Goal: Transaction & Acquisition: Purchase product/service

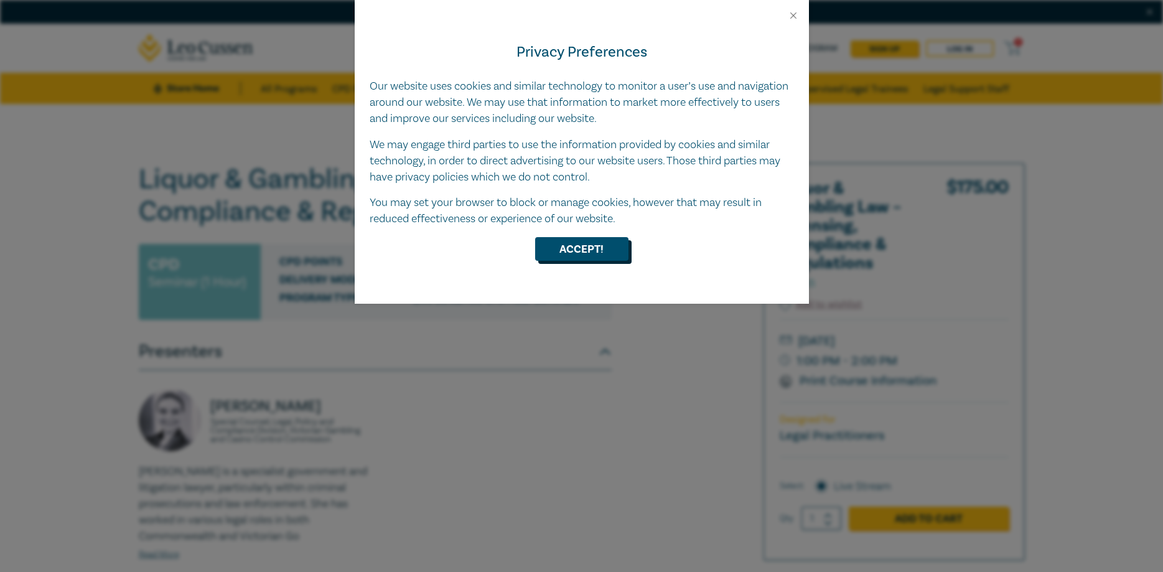
click at [577, 255] on button "Accept!" at bounding box center [581, 249] width 93 height 24
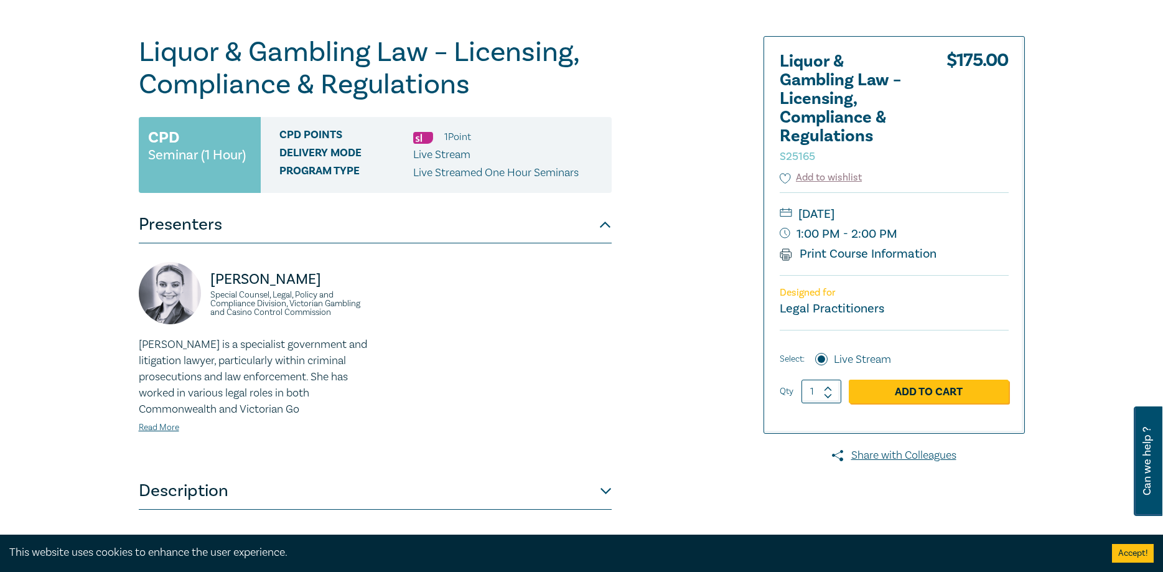
scroll to position [190, 0]
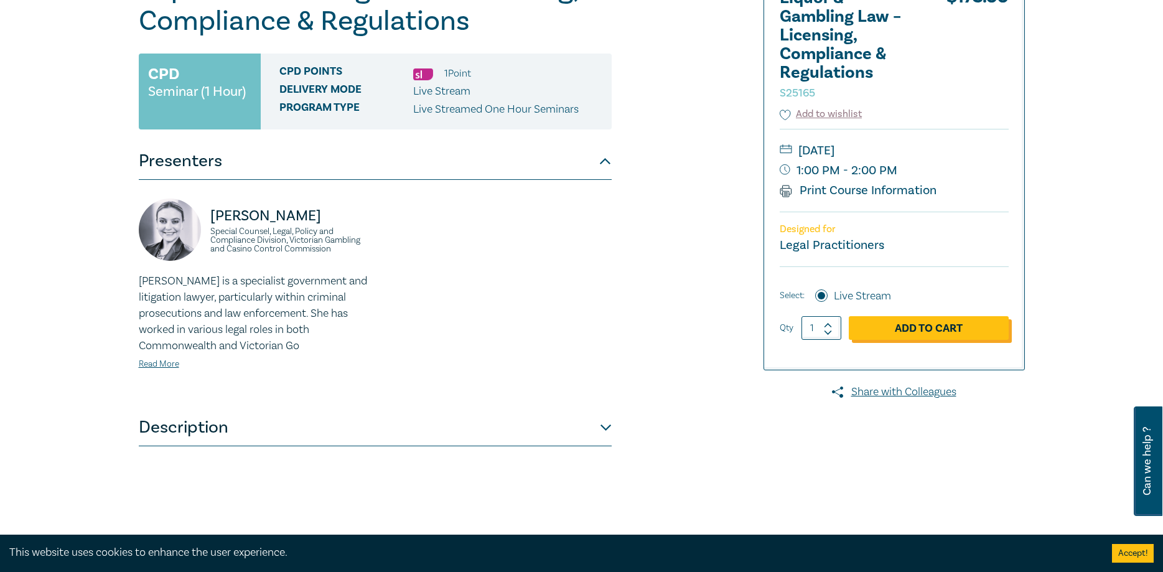
click at [947, 323] on link "Add to Cart" at bounding box center [928, 328] width 160 height 24
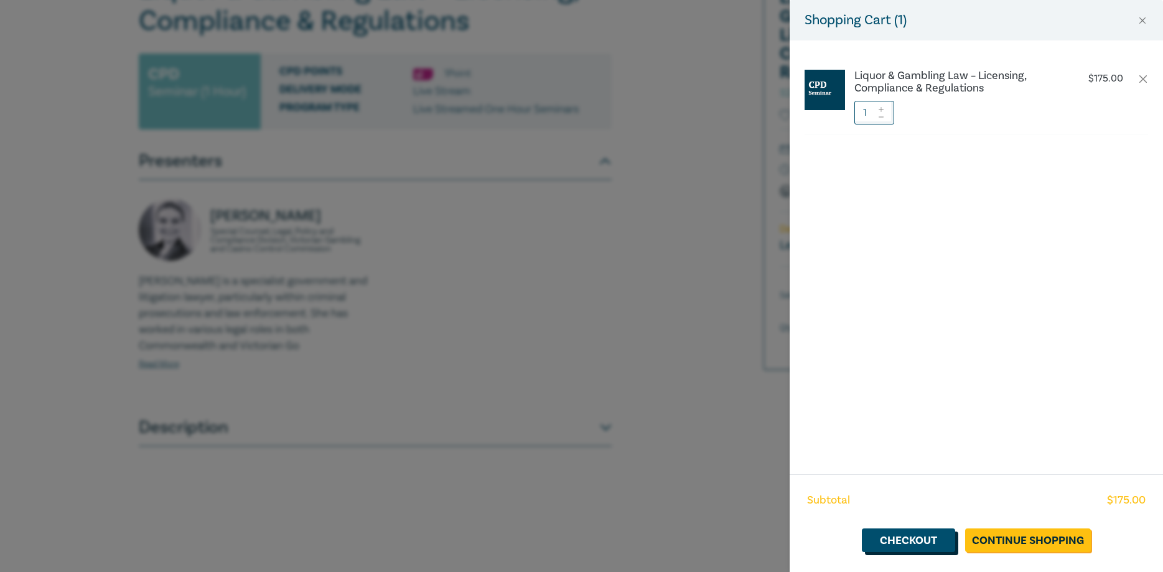
click at [926, 543] on link "Checkout" at bounding box center [908, 540] width 93 height 24
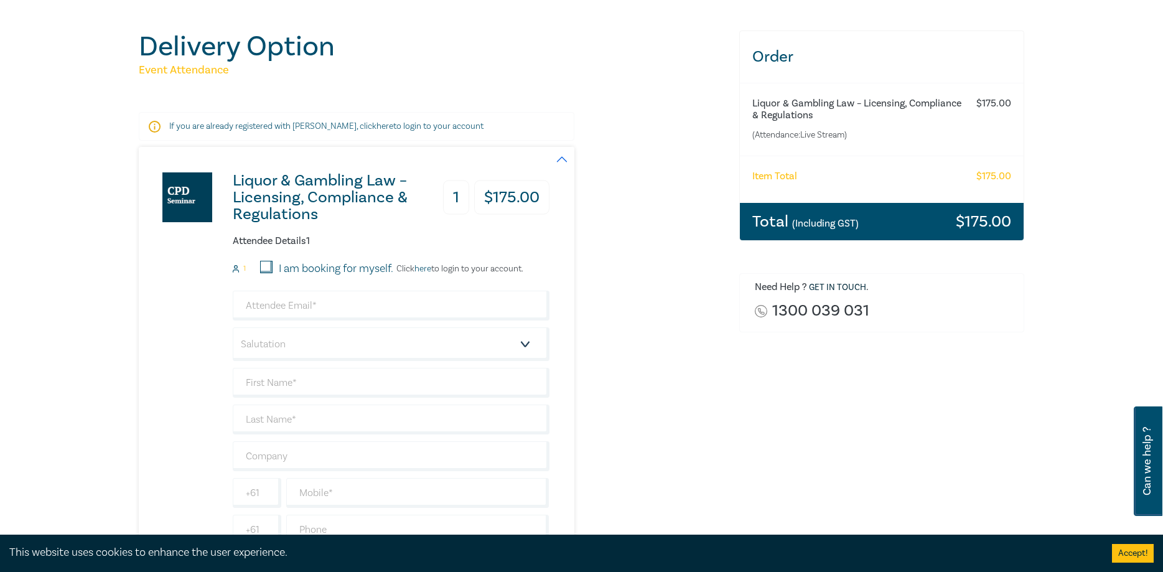
scroll to position [254, 0]
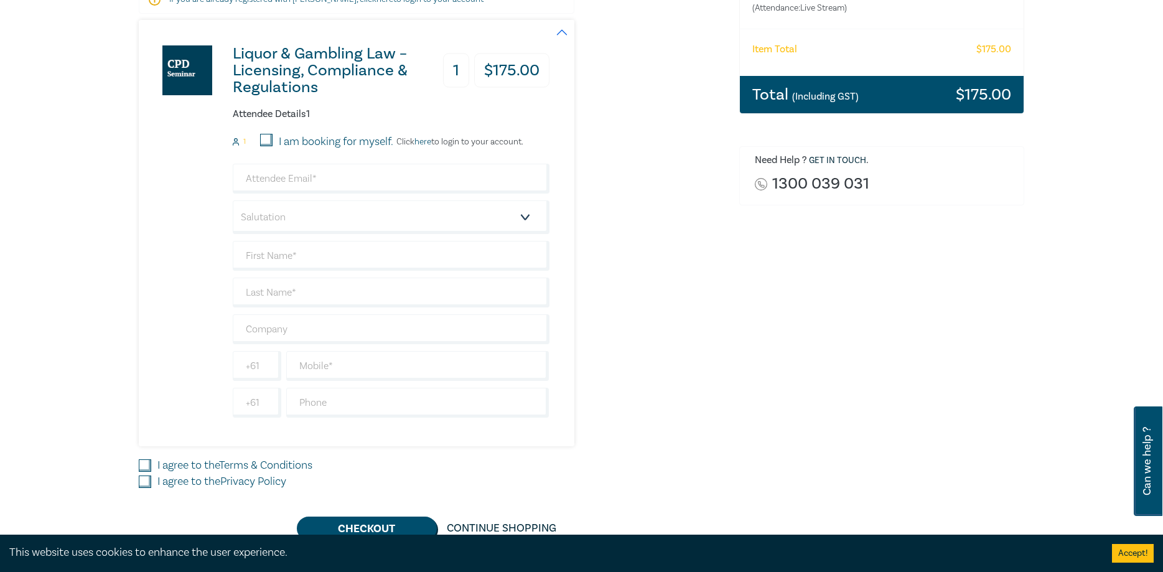
click at [266, 140] on input "I am booking for myself." at bounding box center [266, 140] width 12 height 12
checkbox input "true"
click at [374, 181] on input "email" at bounding box center [391, 179] width 317 height 30
type input "[EMAIL_ADDRESS][DOMAIN_NAME]"
click at [610, 274] on div "Liquor & Gambling Law – Licensing, Compliance & Regulations 1 $ 175.00 Attendee…" at bounding box center [431, 233] width 585 height 426
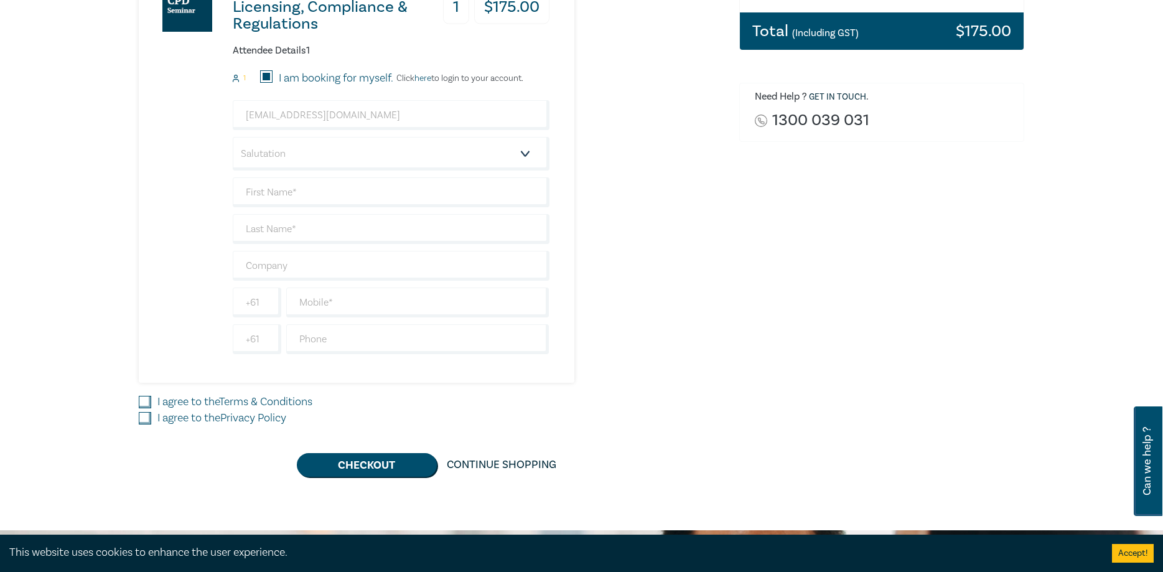
scroll to position [127, 0]
